Goal: Task Accomplishment & Management: Use online tool/utility

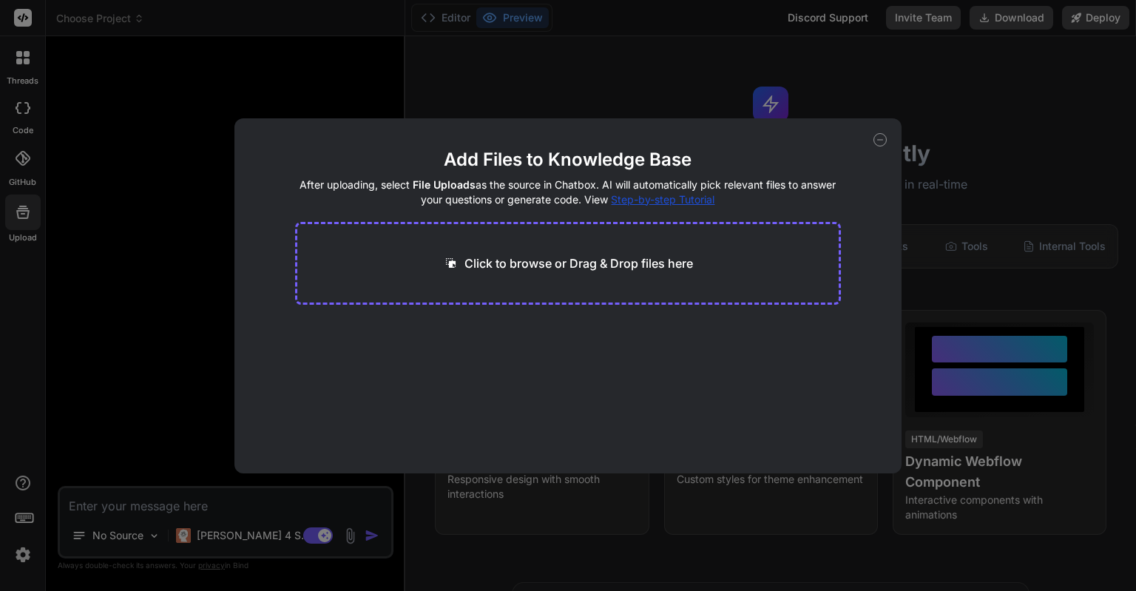
scroll to position [493, 0]
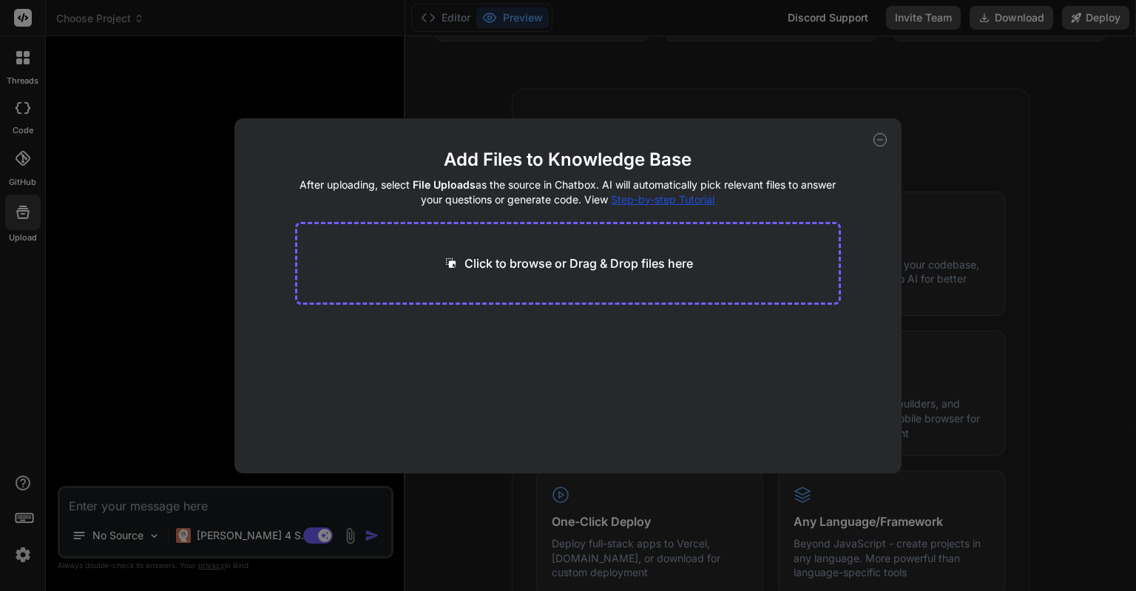
click at [877, 144] on icon at bounding box center [880, 139] width 13 height 13
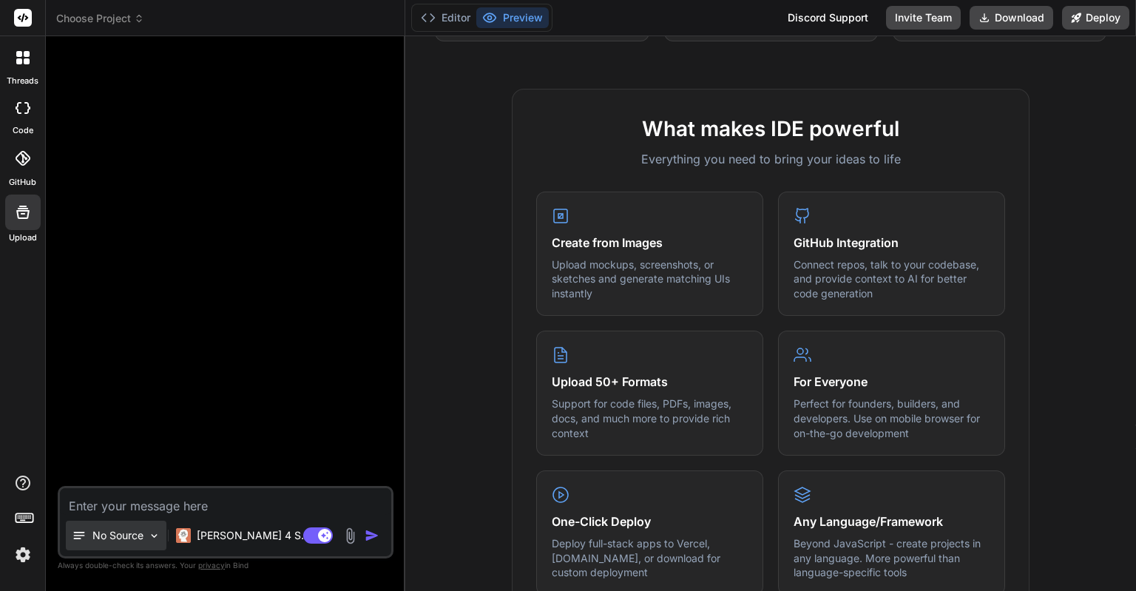
click at [124, 542] on p "No Source" at bounding box center [117, 535] width 51 height 15
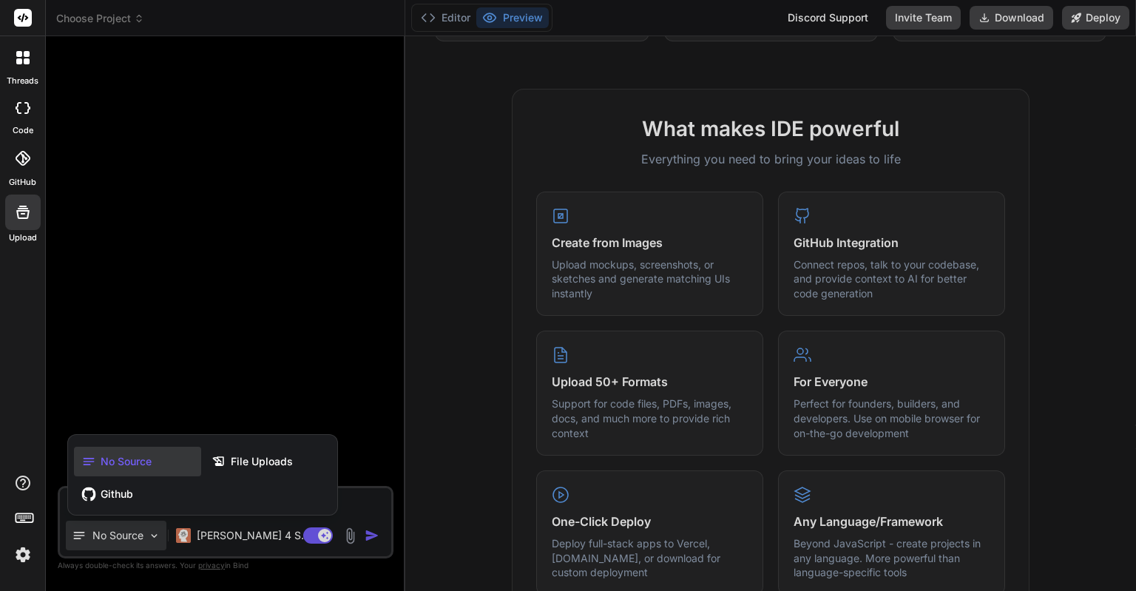
drag, startPoint x: 122, startPoint y: 499, endPoint x: 101, endPoint y: 496, distance: 20.8
click at [101, 496] on span "Github" at bounding box center [117, 494] width 33 height 15
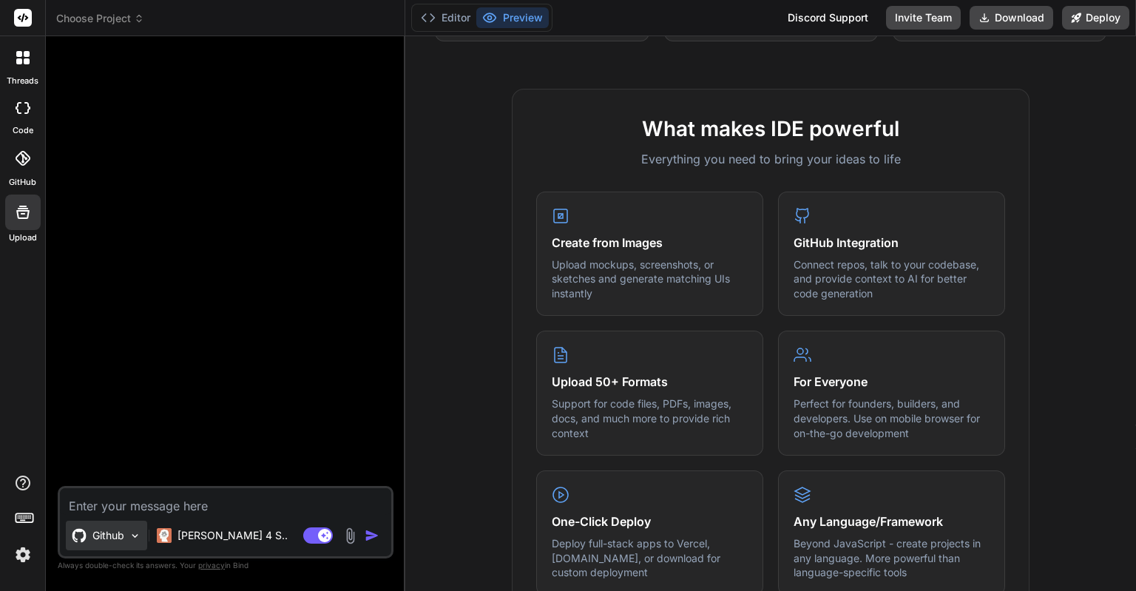
click at [118, 533] on p "Github" at bounding box center [108, 535] width 32 height 15
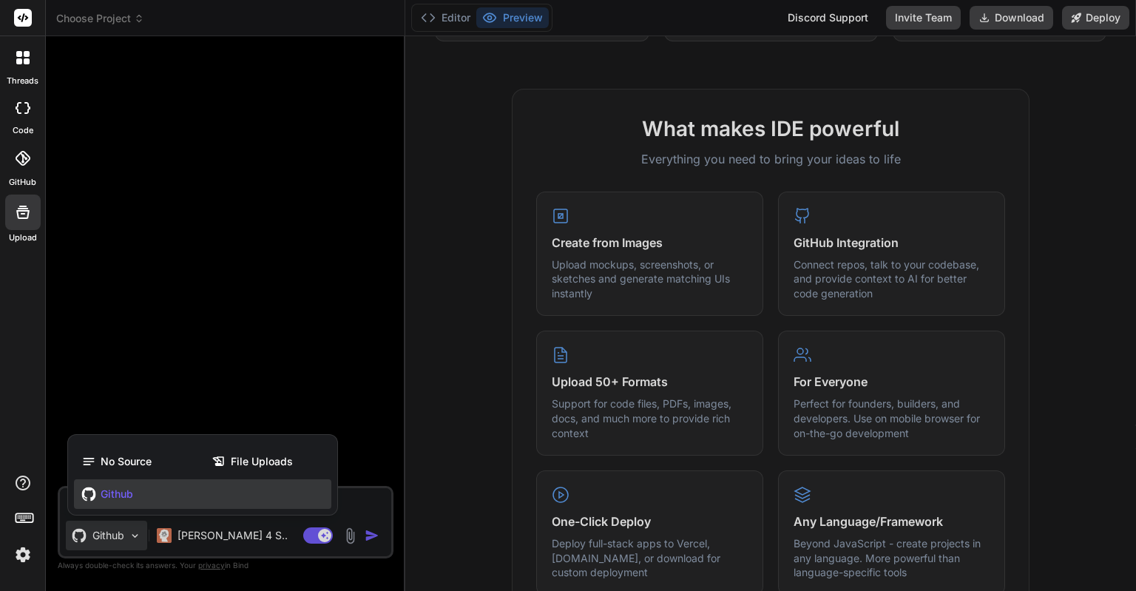
click at [118, 533] on div at bounding box center [568, 295] width 1136 height 591
type textarea "x"
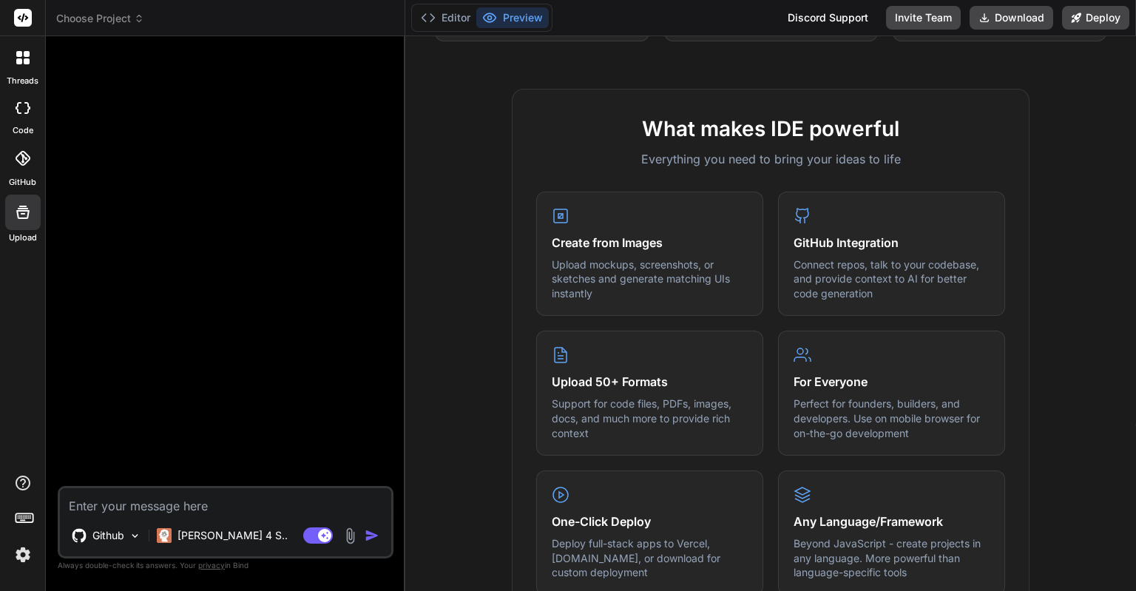
click at [209, 78] on div at bounding box center [227, 267] width 333 height 438
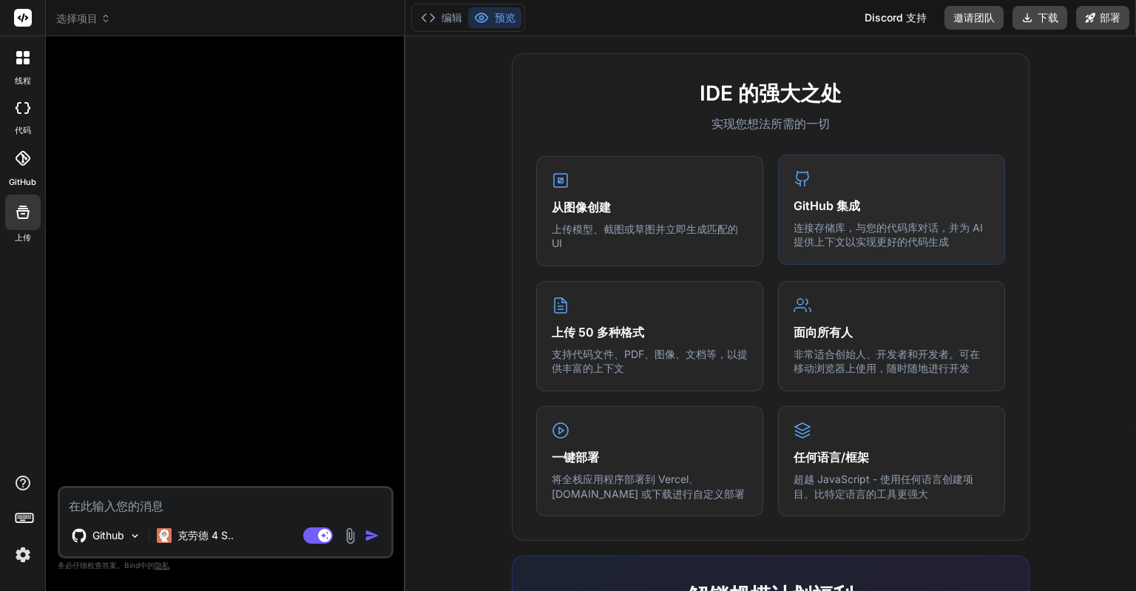
click at [828, 237] on font "连接存储库，与您的代码库对话，并为 AI 提供上下文以实现更好的代码生成" at bounding box center [888, 234] width 189 height 27
click at [846, 240] on font "连接存储库，与您的代码库对话，并为 AI 提供上下文以实现更好的代码生成" at bounding box center [888, 234] width 189 height 27
click at [860, 212] on h4 "GitHub 集成" at bounding box center [892, 206] width 196 height 18
click at [20, 158] on icon at bounding box center [23, 158] width 15 height 15
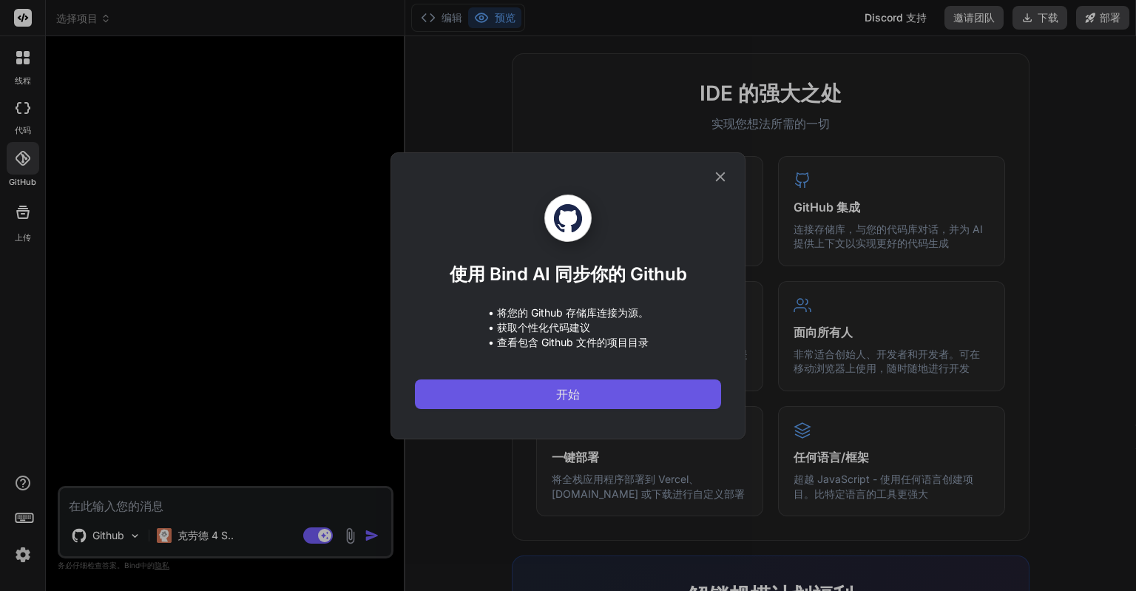
click at [552, 390] on button "开始" at bounding box center [568, 394] width 306 height 30
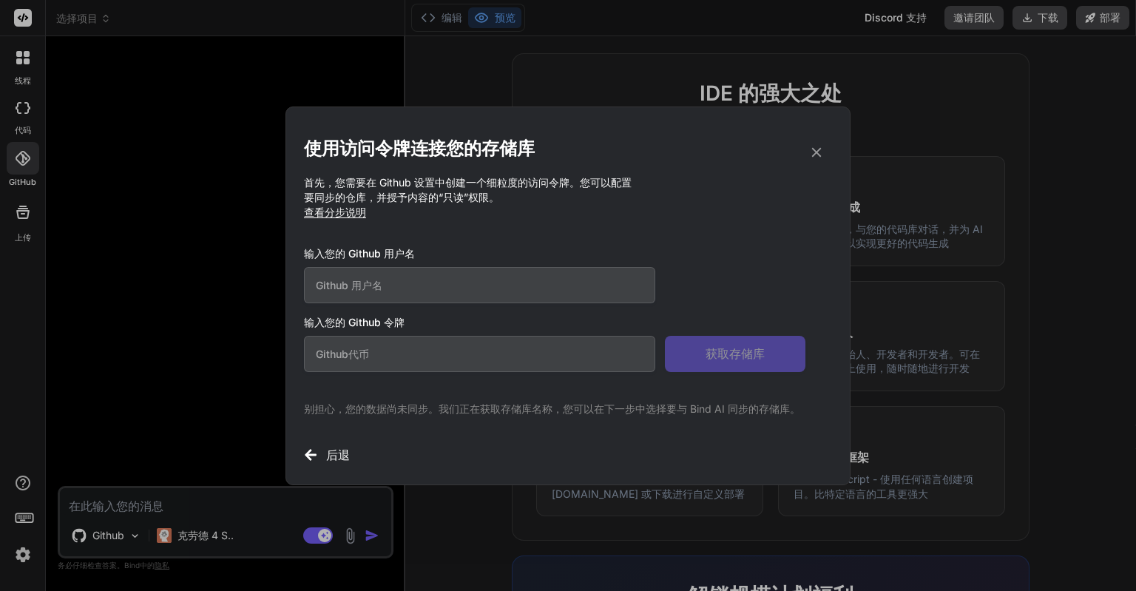
click at [468, 283] on input "text" at bounding box center [479, 285] width 351 height 36
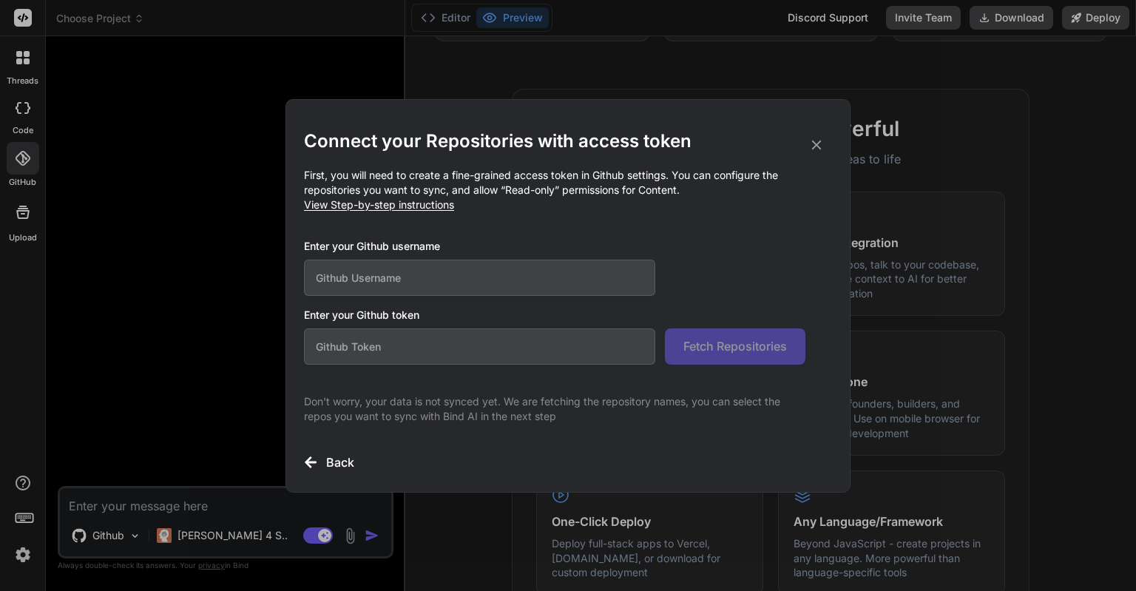
drag, startPoint x: 538, startPoint y: 390, endPoint x: 373, endPoint y: 329, distance: 175.8
click at [374, 334] on input "text" at bounding box center [479, 346] width 351 height 36
drag, startPoint x: 362, startPoint y: 314, endPoint x: 441, endPoint y: 311, distance: 79.2
click at [441, 311] on h3 "Enter your Github token" at bounding box center [568, 315] width 528 height 15
click at [352, 317] on h3 "Enter your Github token" at bounding box center [568, 315] width 528 height 15
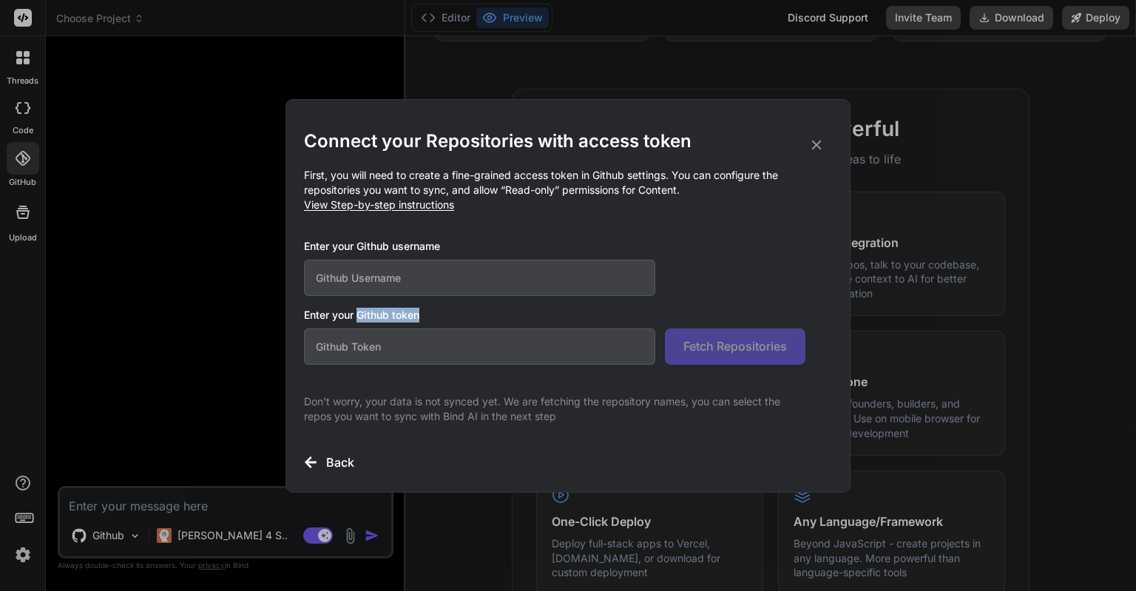
drag, startPoint x: 357, startPoint y: 314, endPoint x: 447, endPoint y: 313, distance: 89.5
click at [447, 313] on h3 "Enter your Github token" at bounding box center [568, 315] width 528 height 15
copy h3 "Github token"
click at [686, 232] on div "Connect your Repositories with access token First, you will need to create a fi…" at bounding box center [568, 300] width 528 height 342
click at [435, 204] on span "View Step-by-step instructions" at bounding box center [379, 204] width 150 height 13
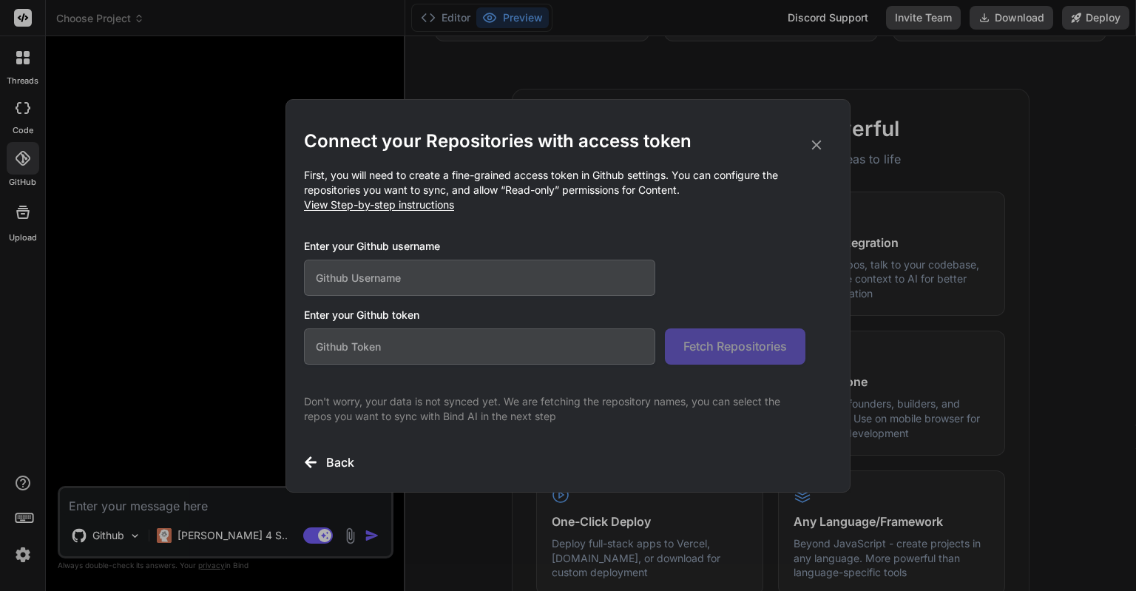
drag, startPoint x: 387, startPoint y: 345, endPoint x: 337, endPoint y: 340, distance: 50.6
click at [337, 340] on input "text" at bounding box center [479, 346] width 351 height 36
drag, startPoint x: 360, startPoint y: 310, endPoint x: 432, endPoint y: 308, distance: 72.5
click at [424, 313] on h3 "Enter your Github token" at bounding box center [568, 315] width 528 height 15
copy h3 "Github token"
